Goal: Task Accomplishment & Management: Manage account settings

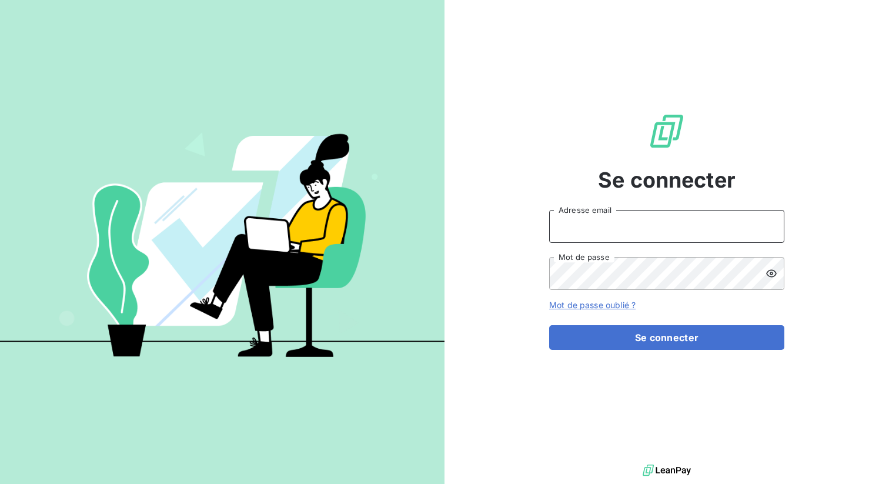
click at [589, 225] on input "Adresse email" at bounding box center [666, 226] width 235 height 33
type input "admin@sonatelfixe"
click at [549, 325] on button "Se connecter" at bounding box center [666, 337] width 235 height 25
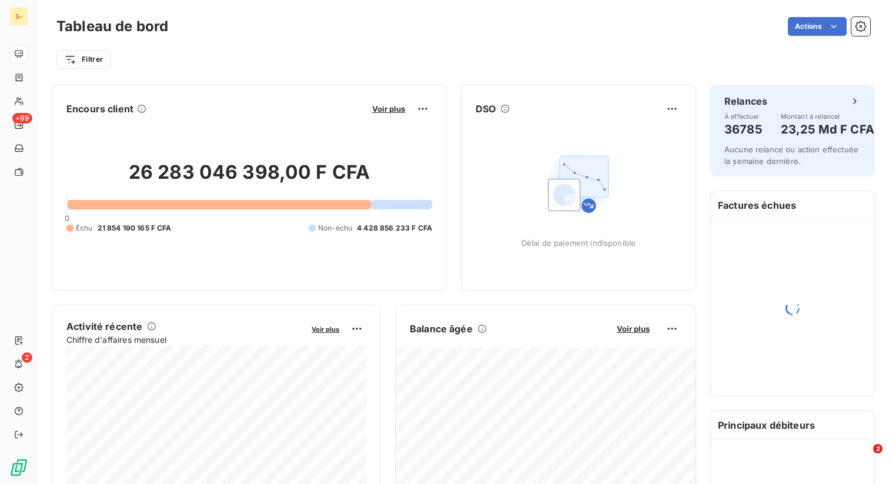
click at [338, 54] on div "Filtrer" at bounding box center [463, 59] width 814 height 22
click at [850, 25] on div "Actions" at bounding box center [526, 26] width 688 height 19
click at [862, 24] on icon "button" at bounding box center [861, 27] width 12 height 12
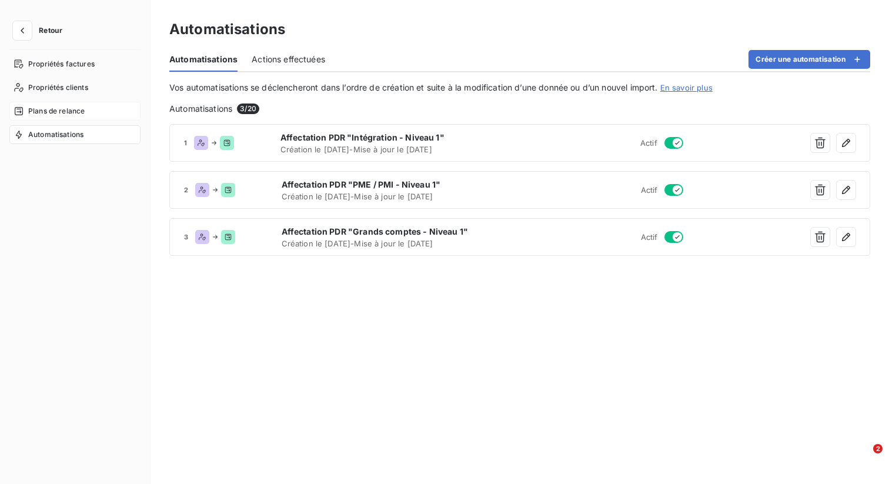
click at [58, 103] on div "Plans de relance" at bounding box center [74, 111] width 131 height 19
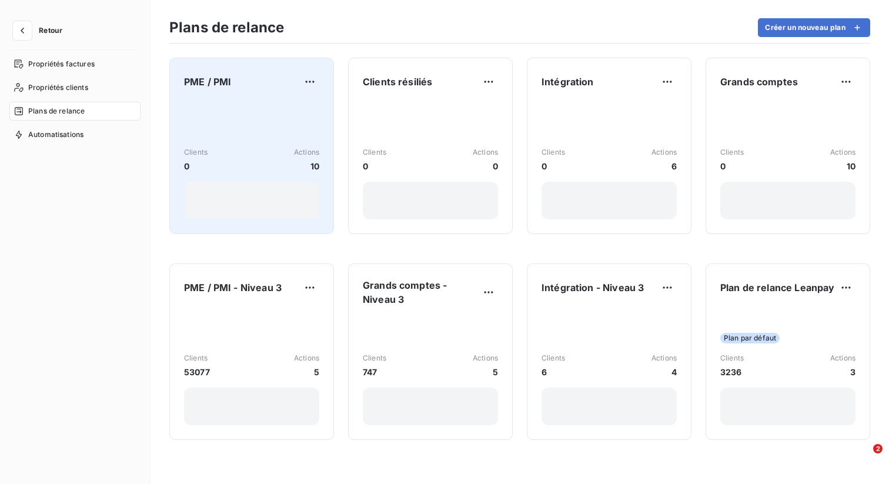
click at [258, 121] on div "Clients 0 Actions 10" at bounding box center [251, 160] width 135 height 119
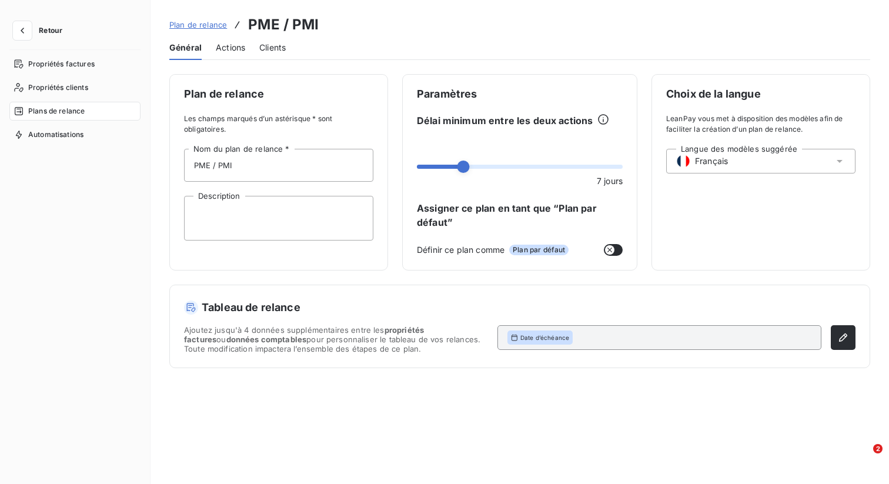
click at [229, 47] on span "Actions" at bounding box center [230, 48] width 29 height 12
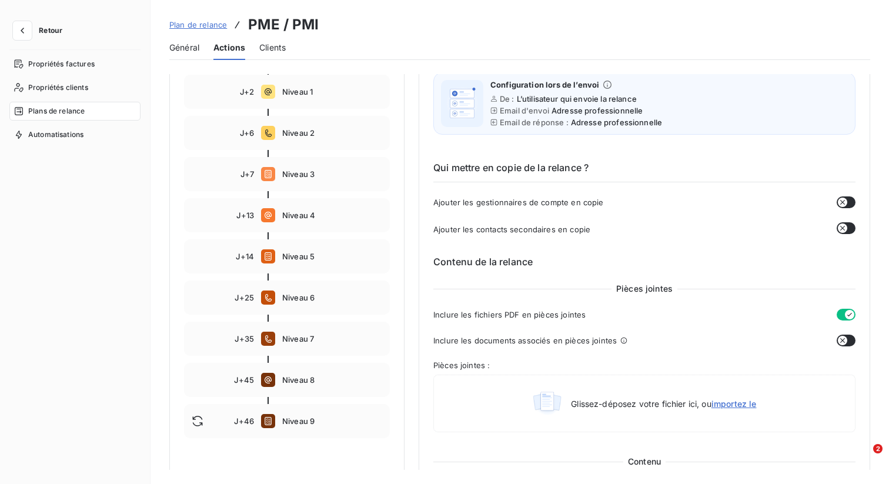
scroll to position [185, 0]
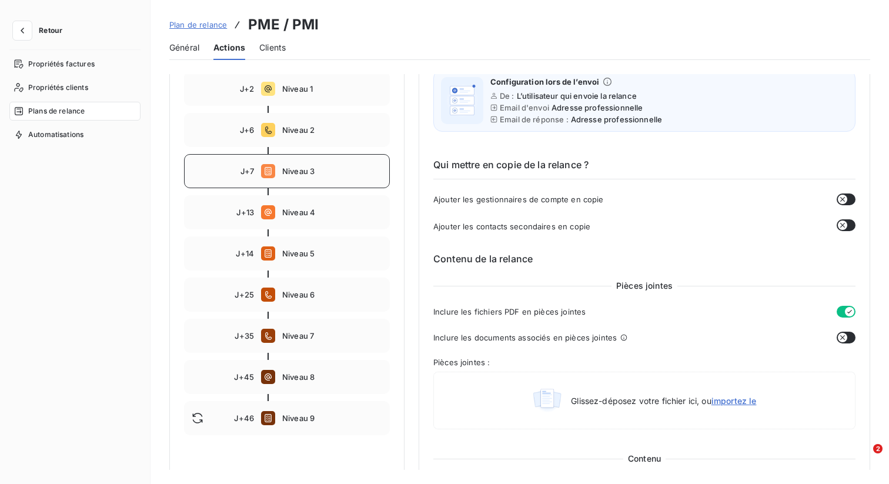
click at [344, 172] on span "Niveau 3" at bounding box center [332, 170] width 100 height 9
type input "7"
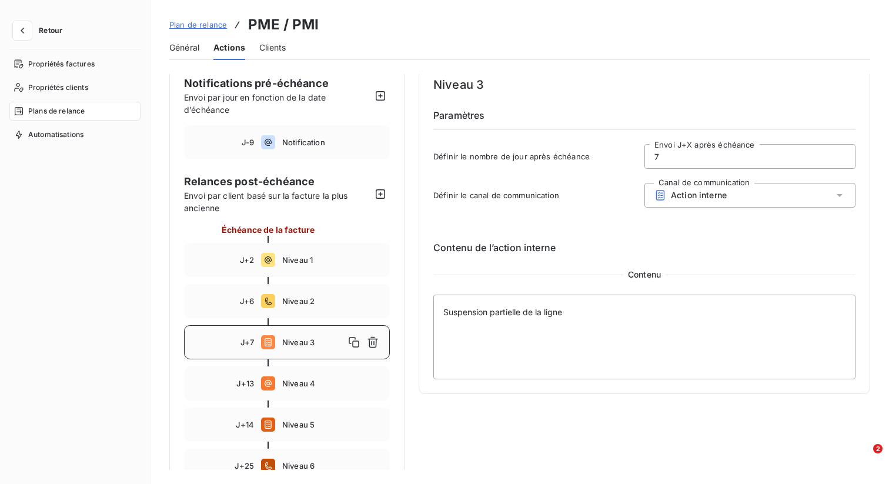
scroll to position [0, 0]
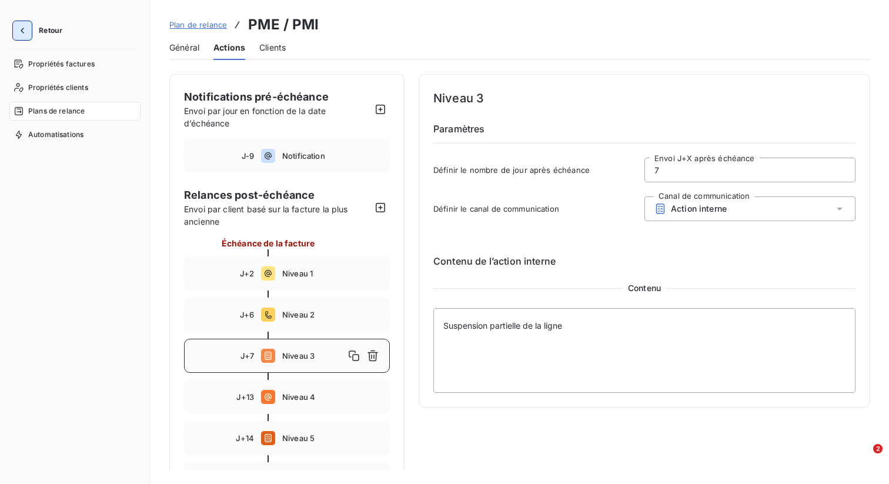
click at [26, 28] on icon "button" at bounding box center [22, 31] width 12 height 12
